Goal: Find specific page/section: Find specific page/section

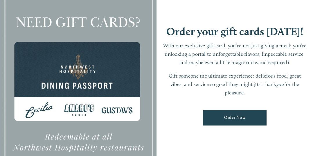
scroll to position [12, 0]
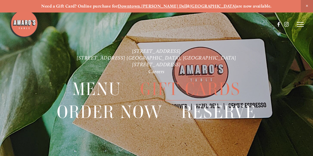
click at [107, 92] on span "Menu" at bounding box center [96, 89] width 49 height 23
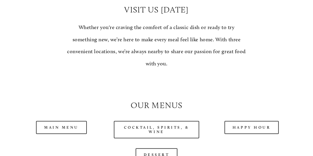
scroll to position [426, 0]
click at [72, 126] on link "Main Menu" at bounding box center [61, 127] width 51 height 13
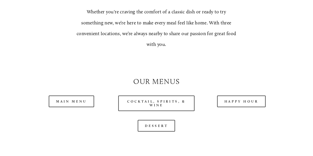
scroll to position [445, 0]
